Goal: Find specific page/section: Find specific page/section

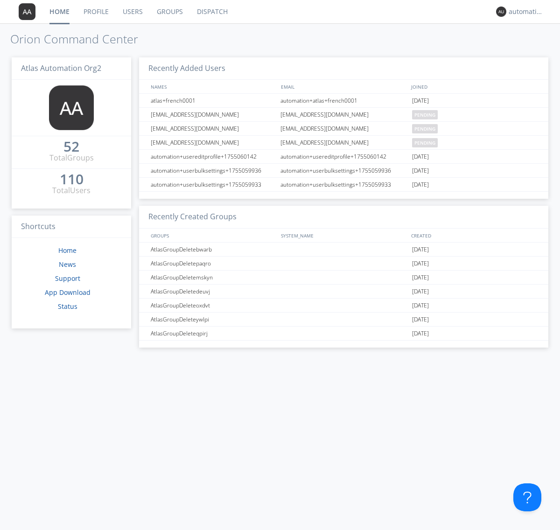
click at [211, 12] on link "Dispatch" at bounding box center [212, 11] width 45 height 23
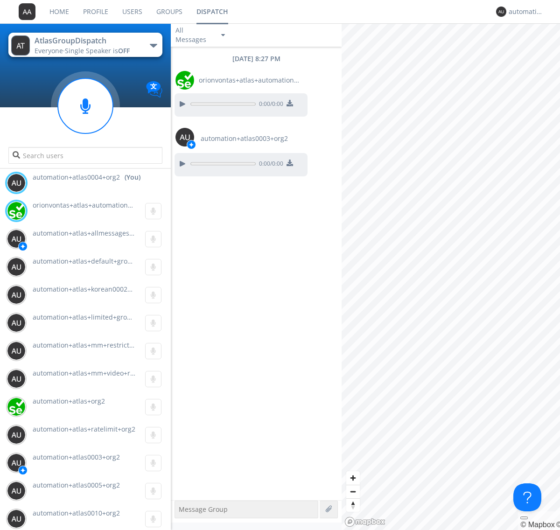
click at [153, 45] on div "button" at bounding box center [153, 46] width 7 height 4
click at [0, 0] on span "AtlasGroupDispatch2" at bounding box center [0, 0] width 0 height 0
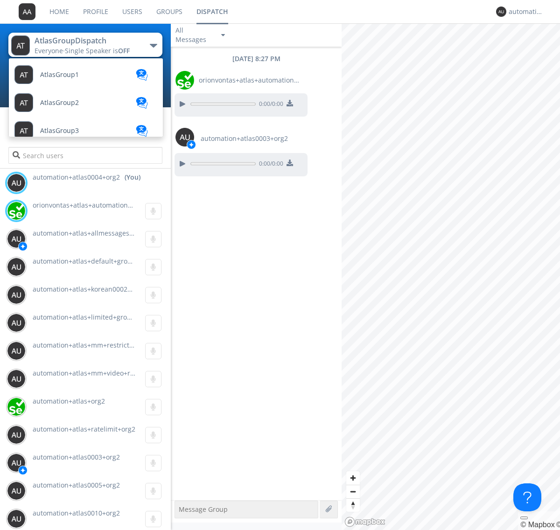
scroll to position [82, 0]
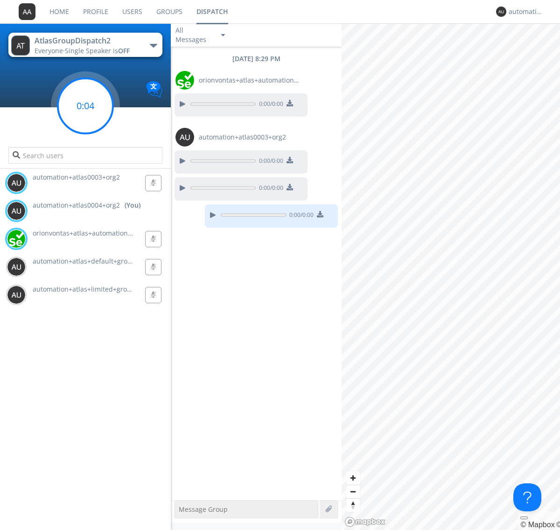
click at [85, 106] on g at bounding box center [85, 105] width 55 height 55
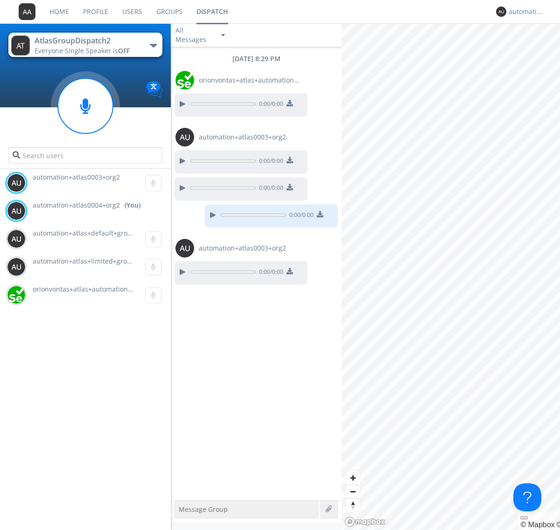
click at [523, 12] on div "automation+atlas0004+org2" at bounding box center [525, 11] width 35 height 9
